Goal: Transaction & Acquisition: Purchase product/service

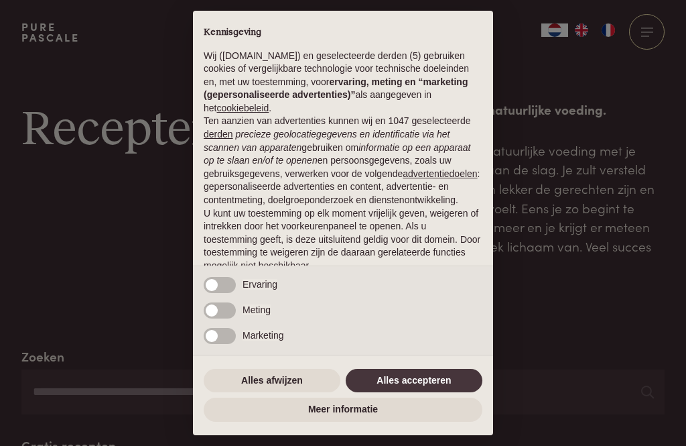
click at [407, 392] on button "Alles accepteren" at bounding box center [414, 381] width 137 height 24
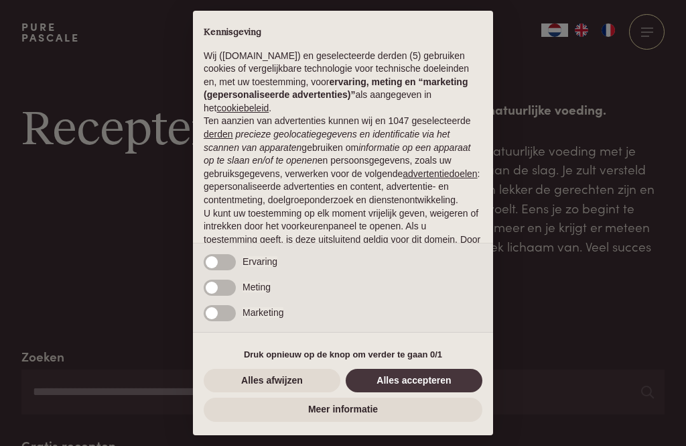
scroll to position [84, 0]
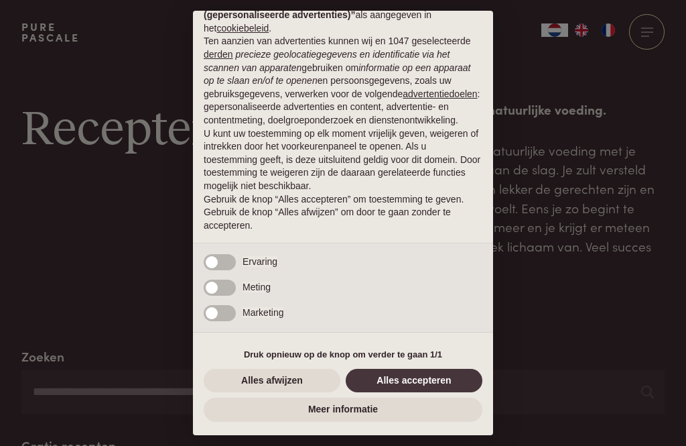
click at [399, 384] on button "Alles accepteren" at bounding box center [414, 381] width 137 height 24
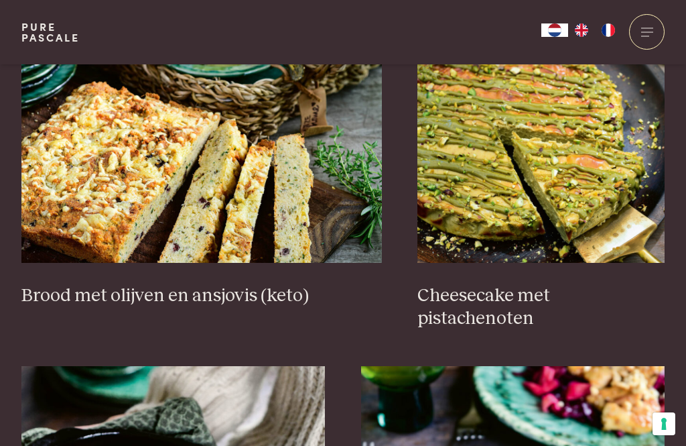
scroll to position [1308, 0]
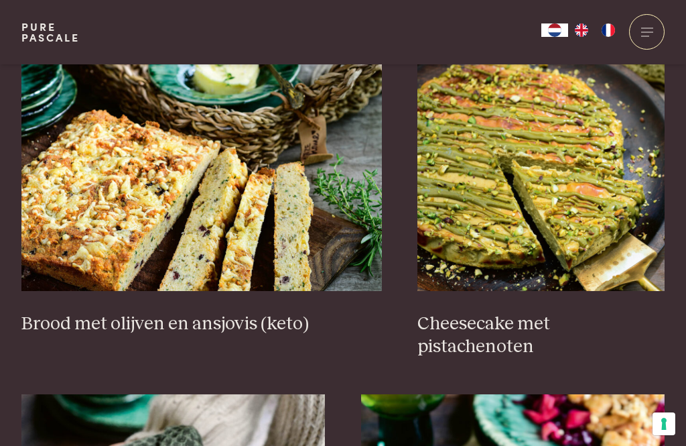
click at [461, 322] on h3 "Cheesecake met pistachenoten" at bounding box center [541, 335] width 247 height 46
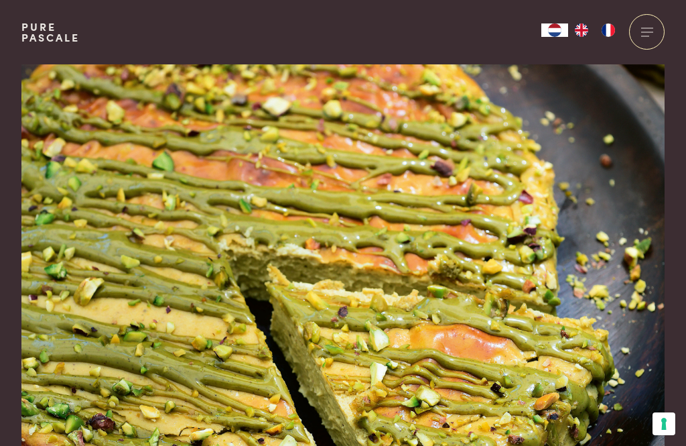
click at [643, 34] on div at bounding box center [647, 32] width 36 height 36
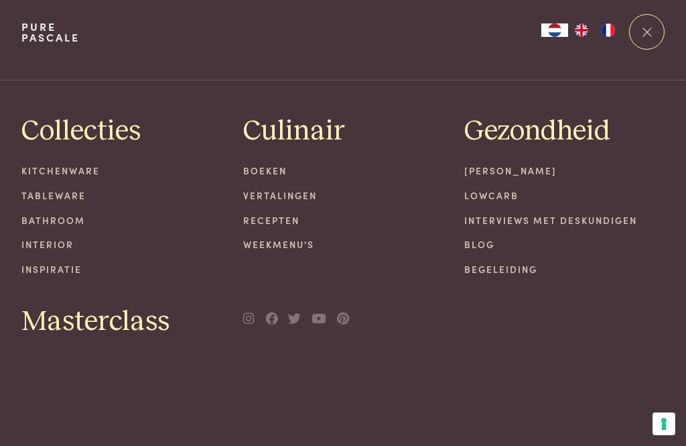
click at [265, 176] on link "Boeken" at bounding box center [343, 171] width 200 height 14
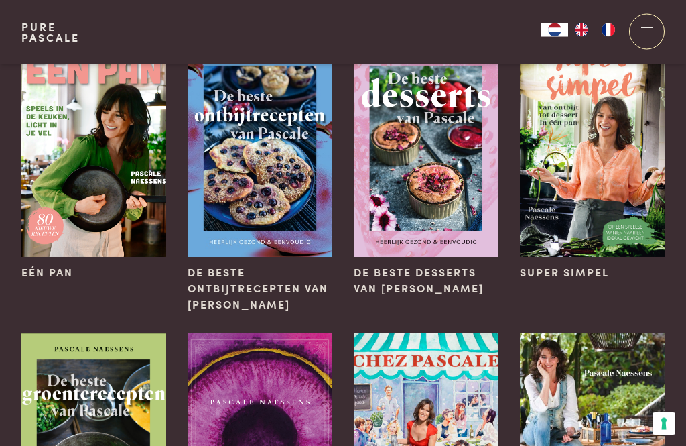
scroll to position [139, 0]
click at [44, 277] on span "Eén pan" at bounding box center [47, 272] width 52 height 16
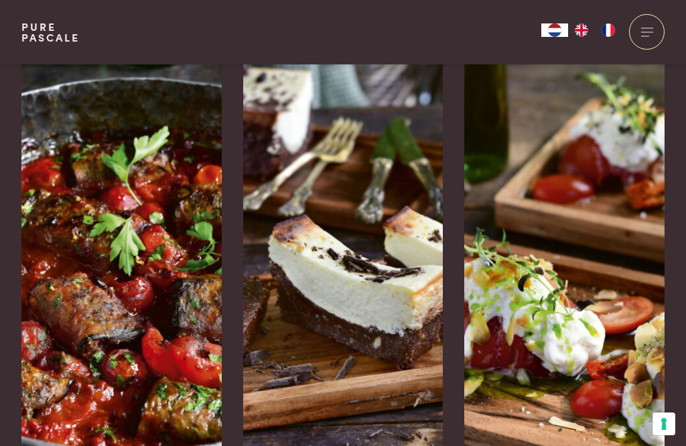
scroll to position [2107, 0]
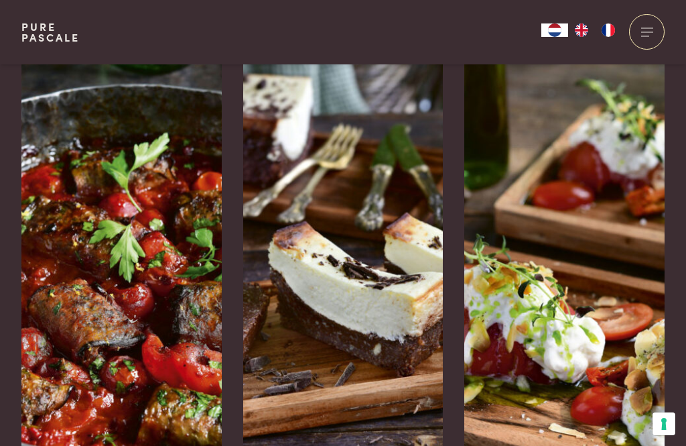
click at [591, 311] on img at bounding box center [565, 261] width 200 height 402
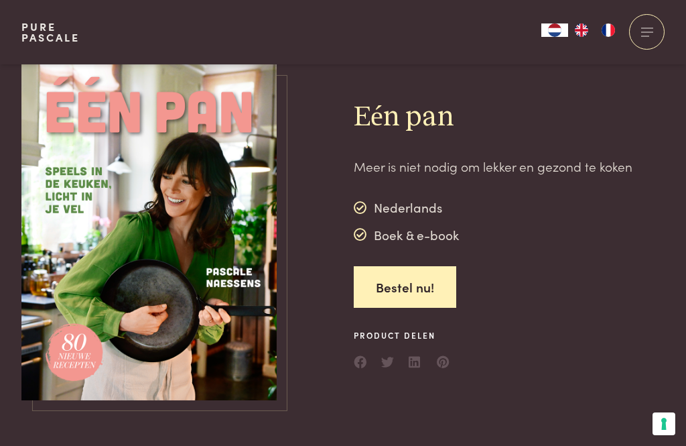
scroll to position [2150, 0]
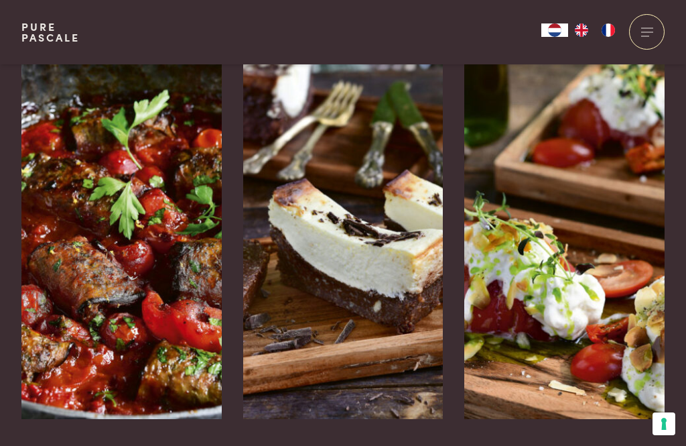
click at [70, 223] on img at bounding box center [121, 218] width 200 height 402
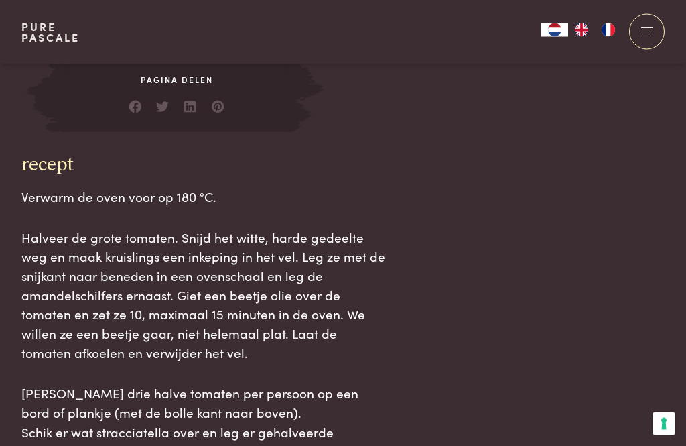
scroll to position [1271, 0]
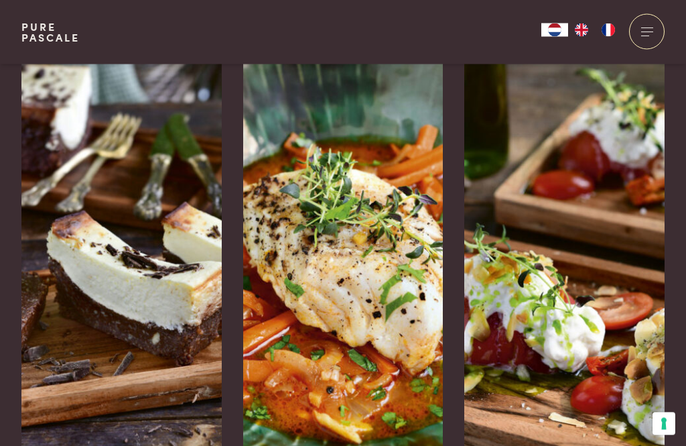
scroll to position [3234, 0]
